Goal: Information Seeking & Learning: Find specific page/section

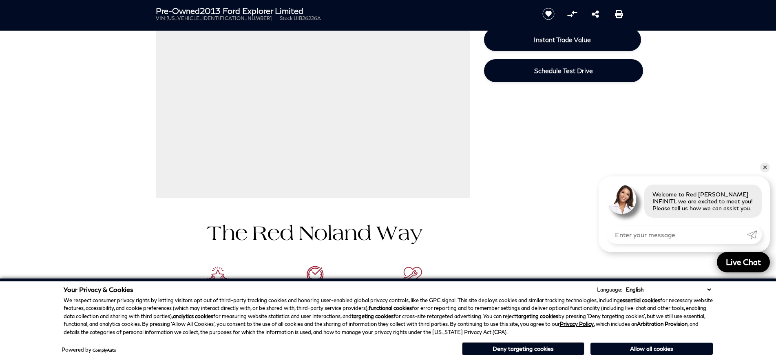
scroll to position [245, 0]
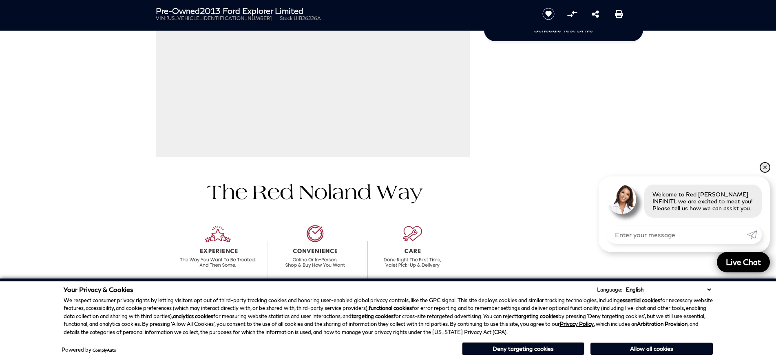
click at [764, 169] on link "✕" at bounding box center [765, 167] width 10 height 10
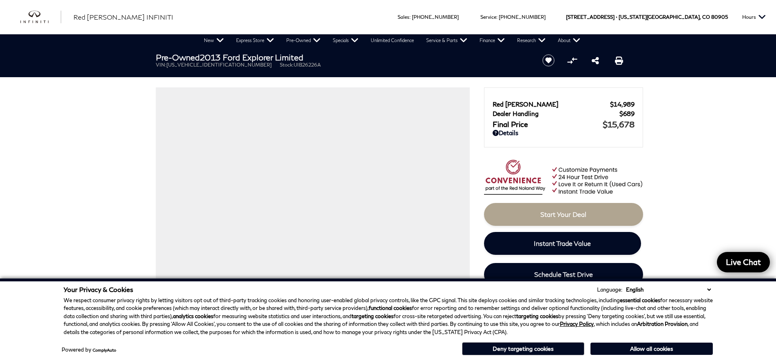
scroll to position [0, 0]
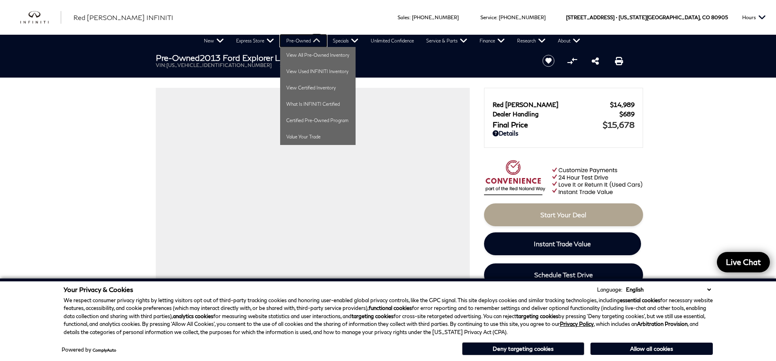
click at [293, 39] on link "Pre-Owned" at bounding box center [303, 41] width 46 height 12
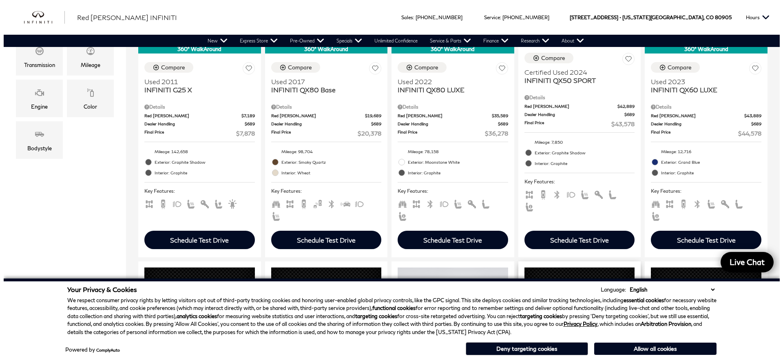
scroll to position [204, 0]
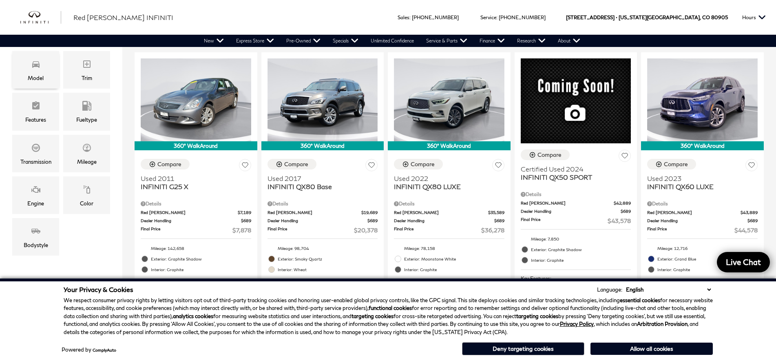
click at [29, 67] on div "Model" at bounding box center [35, 70] width 47 height 38
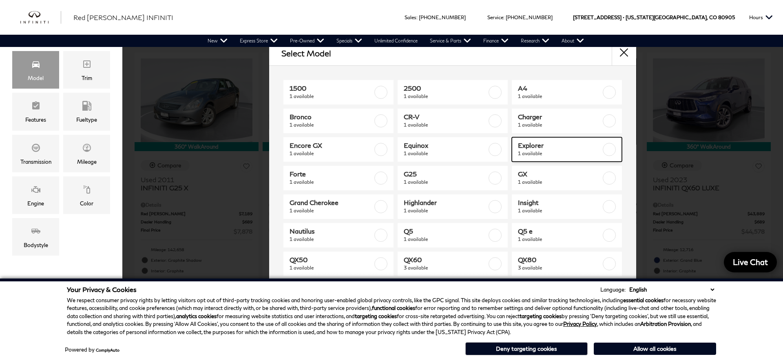
click at [529, 151] on span "1 available" at bounding box center [559, 153] width 83 height 8
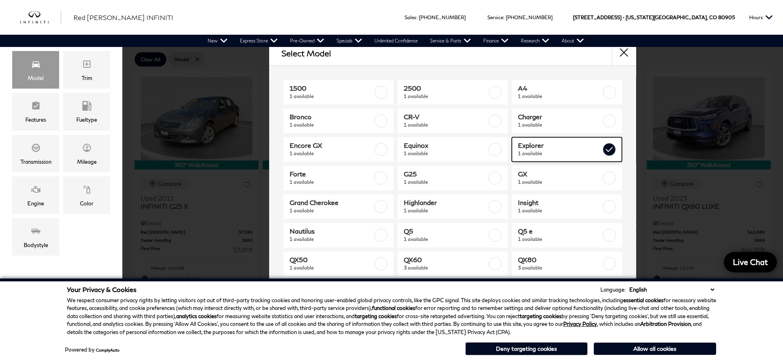
type input "$15,678"
checkbox input "true"
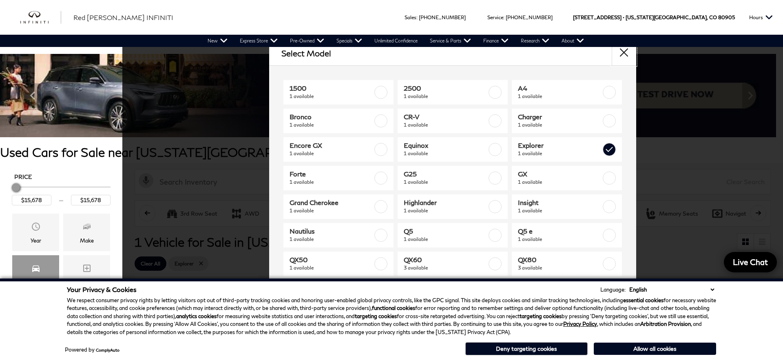
click at [629, 51] on button "close" at bounding box center [624, 53] width 24 height 24
